Goal: Find contact information: Find contact information

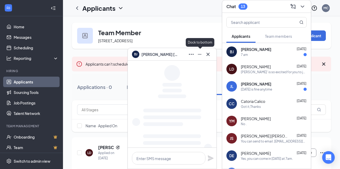
click at [201, 55] on icon "Minimize" at bounding box center [200, 54] width 6 height 6
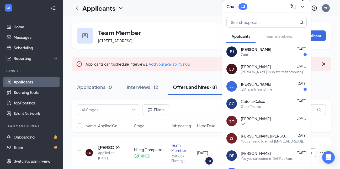
click at [305, 7] on icon "ChevronDown" at bounding box center [303, 6] width 6 height 6
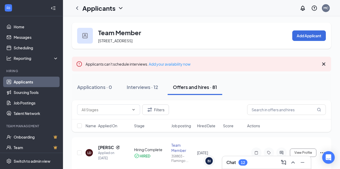
click at [23, 79] on link "Applicants" at bounding box center [36, 82] width 45 height 11
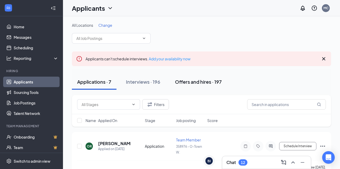
click at [210, 82] on div "Offers and hires · 197" at bounding box center [198, 82] width 47 height 7
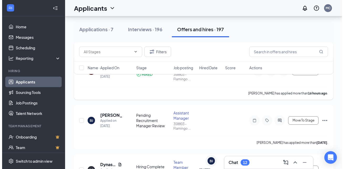
scroll to position [79, 0]
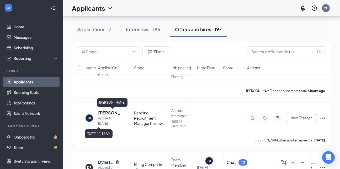
click at [103, 113] on h5 "[PERSON_NAME]" at bounding box center [109, 113] width 22 height 6
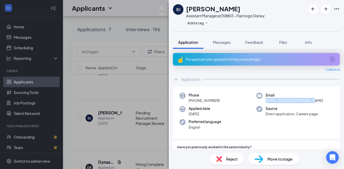
drag, startPoint x: 263, startPoint y: 101, endPoint x: 311, endPoint y: 101, distance: 47.3
click at [311, 101] on div "Email [EMAIL_ADDRESS][DOMAIN_NAME]" at bounding box center [295, 98] width 77 height 11
drag, startPoint x: 311, startPoint y: 101, endPoint x: 303, endPoint y: 100, distance: 7.9
copy span "[EMAIL_ADDRESS][DOMAIN_NAME]"
